Goal: Navigation & Orientation: Find specific page/section

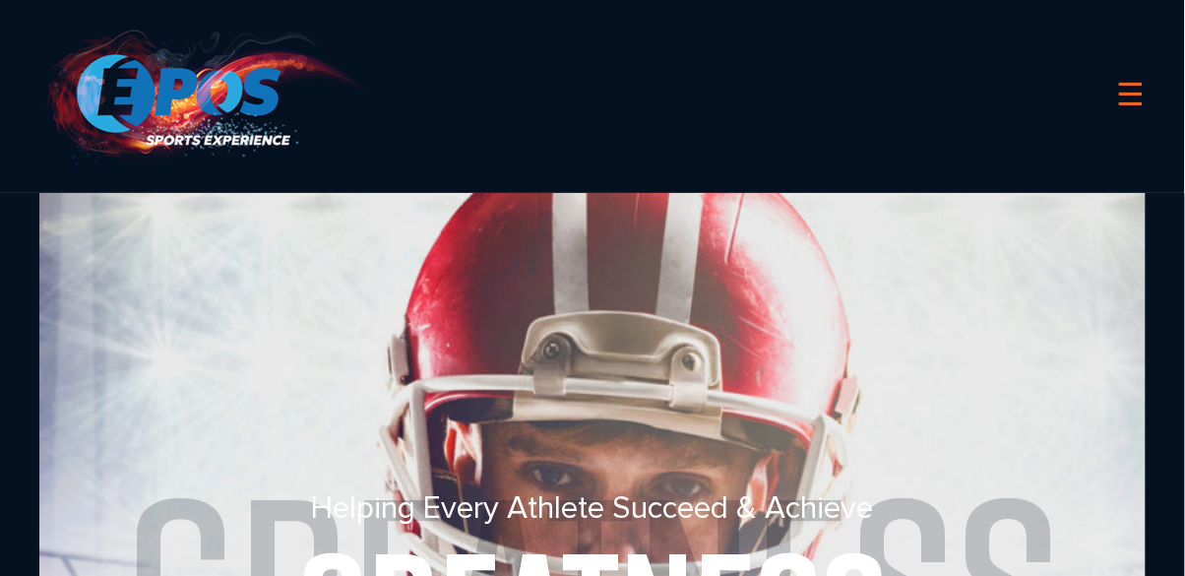
click at [1142, 99] on link "☰" at bounding box center [1131, 96] width 29 height 50
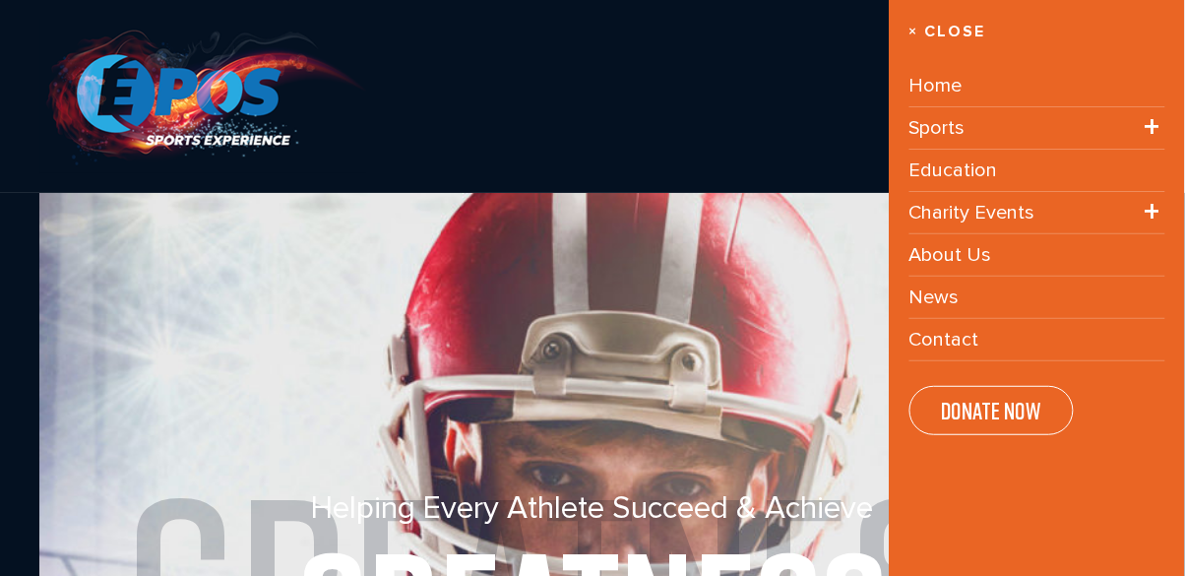
click at [955, 83] on link "Home" at bounding box center [936, 85] width 53 height 23
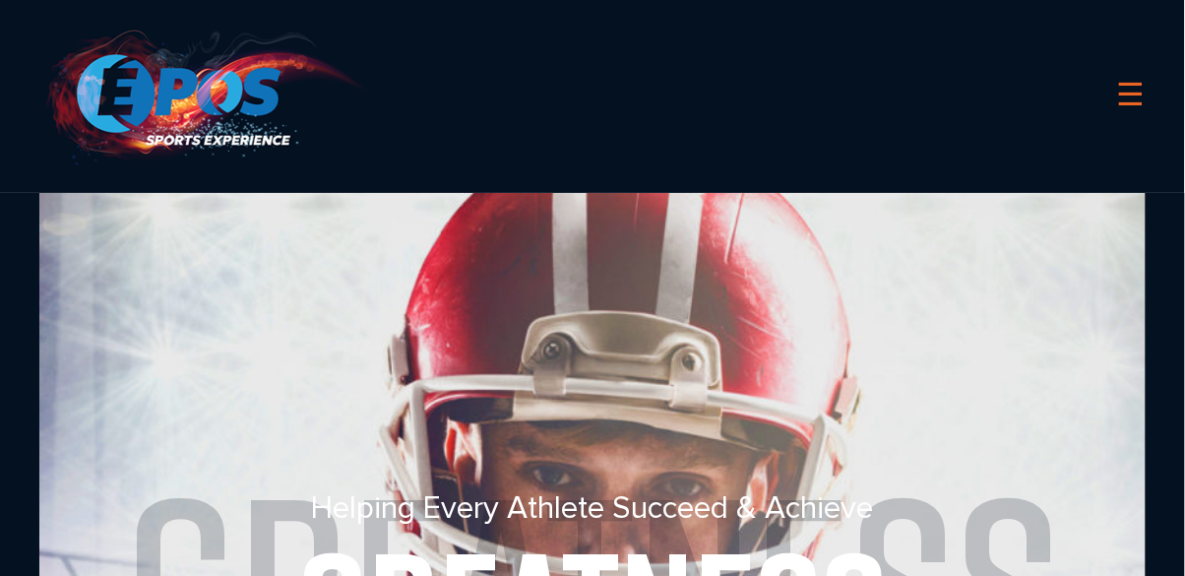
click at [1138, 102] on link "☰" at bounding box center [1131, 96] width 29 height 50
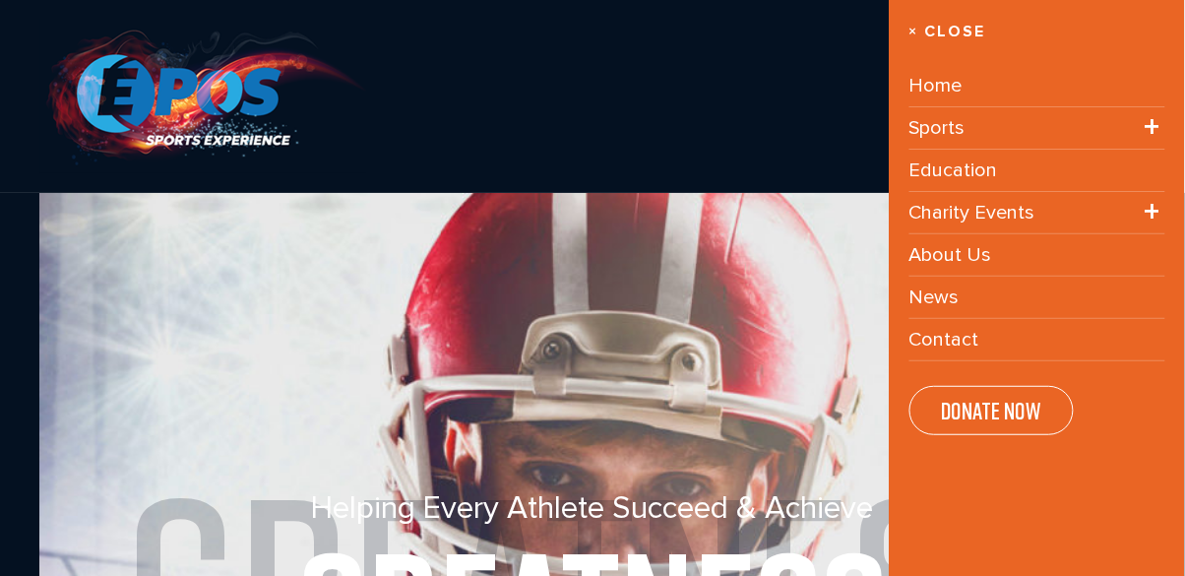
click at [958, 263] on link "About Us" at bounding box center [951, 254] width 83 height 23
